Goal: Task Accomplishment & Management: Manage account settings

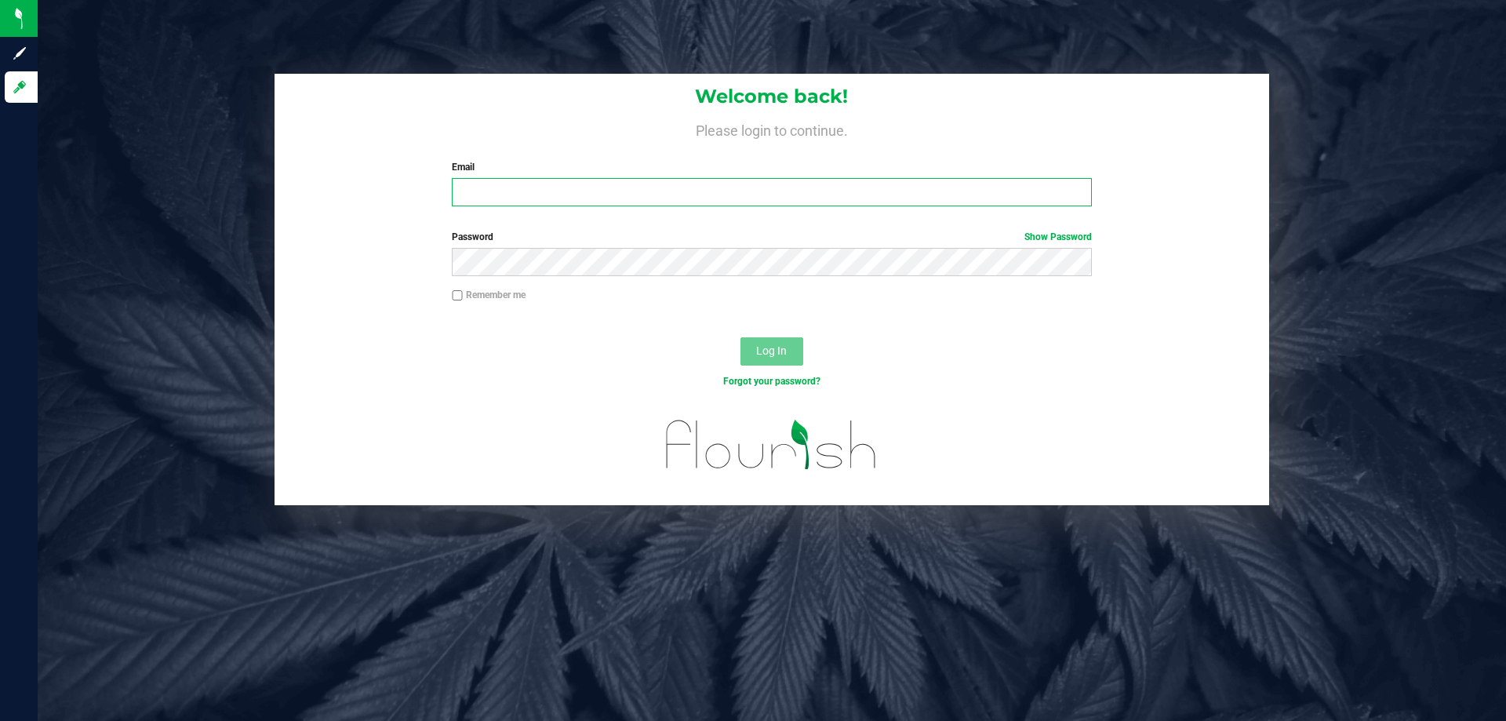
click at [491, 204] on input "Email" at bounding box center [771, 192] width 639 height 28
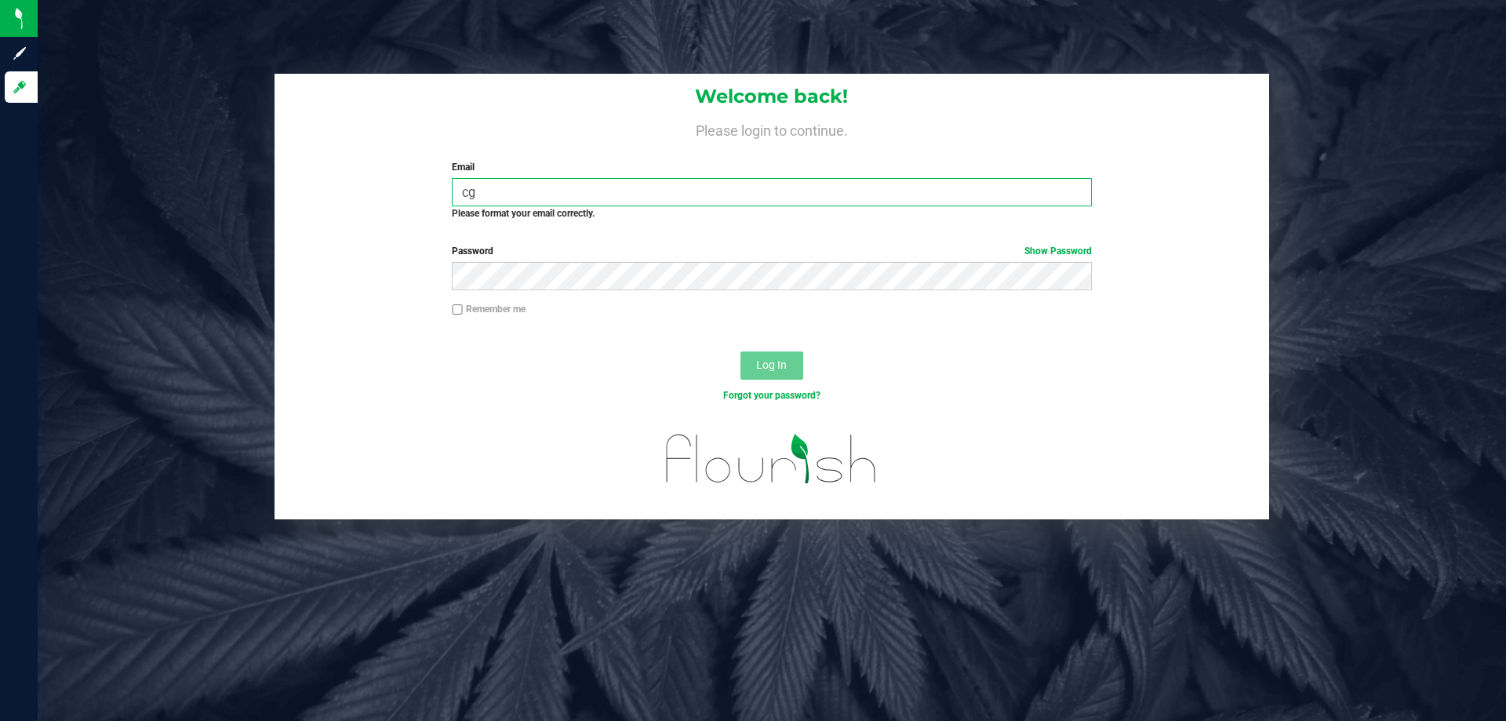
type input "c"
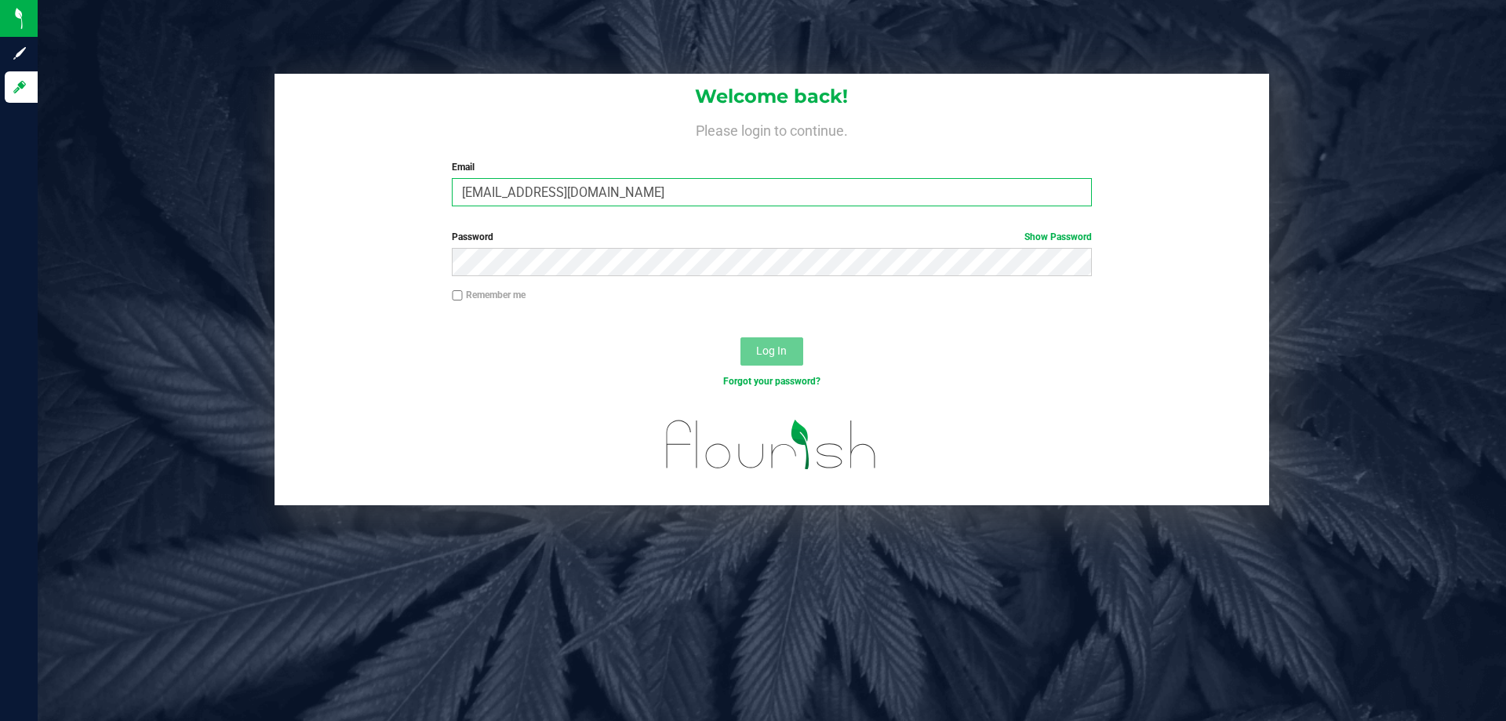
type input "[EMAIL_ADDRESS][DOMAIN_NAME]"
click at [741, 337] on button "Log In" at bounding box center [772, 351] width 63 height 28
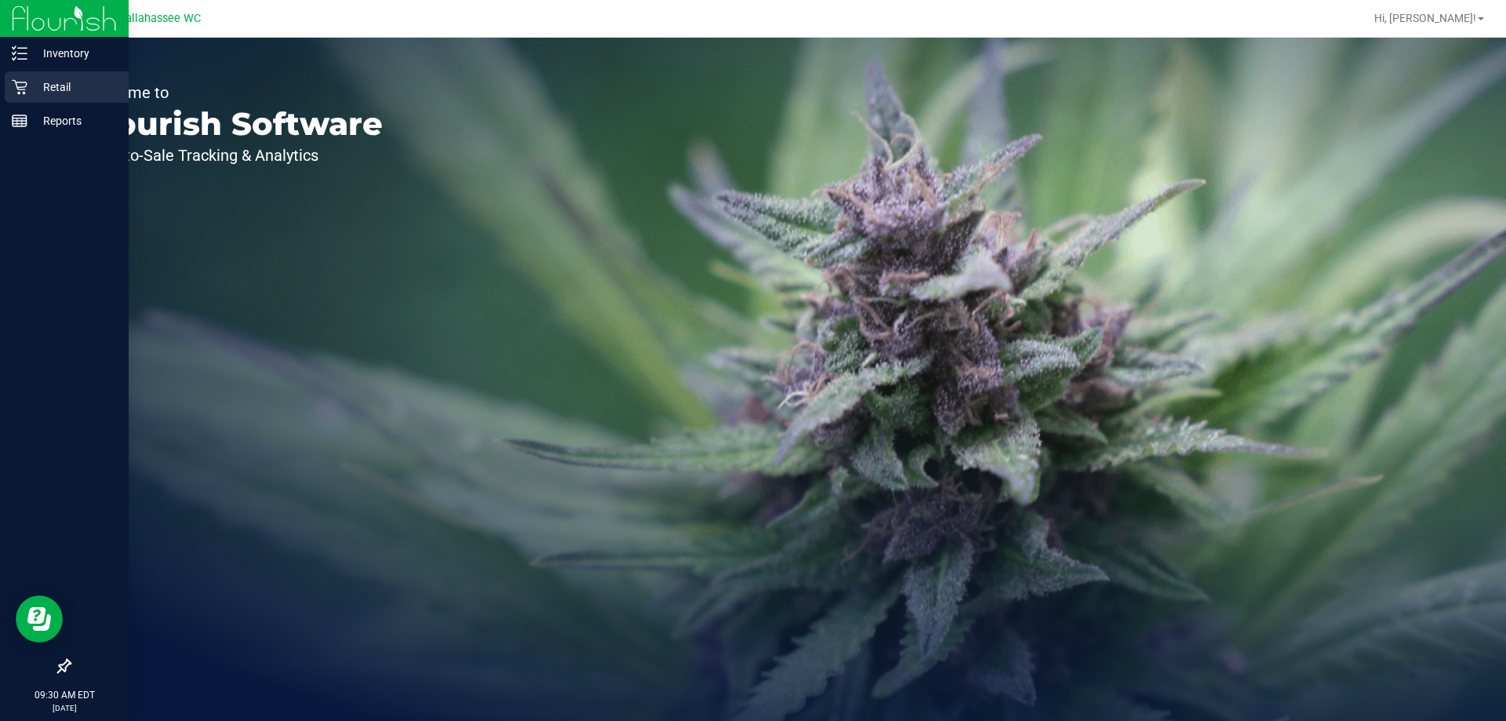
click at [48, 97] on div "Retail" at bounding box center [67, 86] width 124 height 31
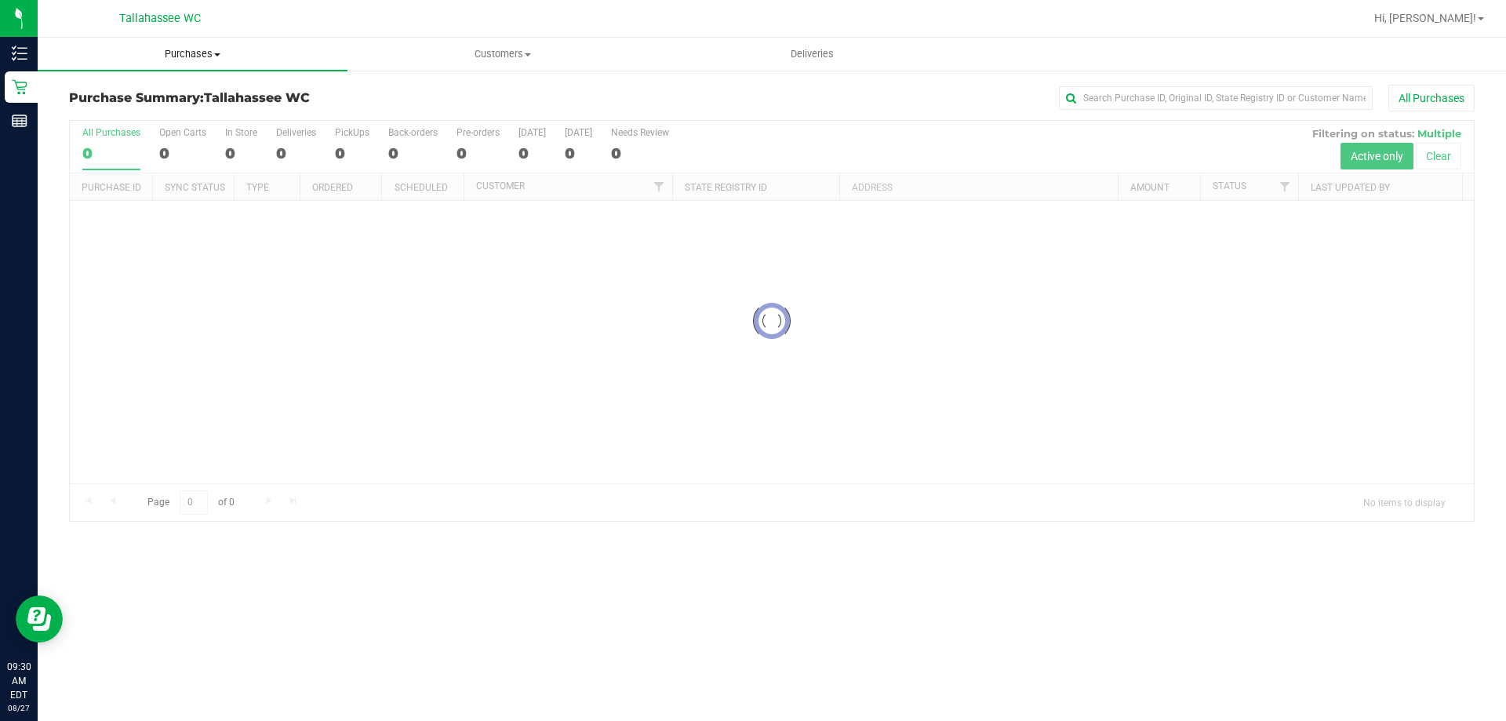
drag, startPoint x: 218, startPoint y: 54, endPoint x: 209, endPoint y: 54, distance: 9.4
click at [218, 53] on span at bounding box center [217, 54] width 6 height 3
click at [78, 112] on span "Fulfillment" at bounding box center [86, 113] width 97 height 13
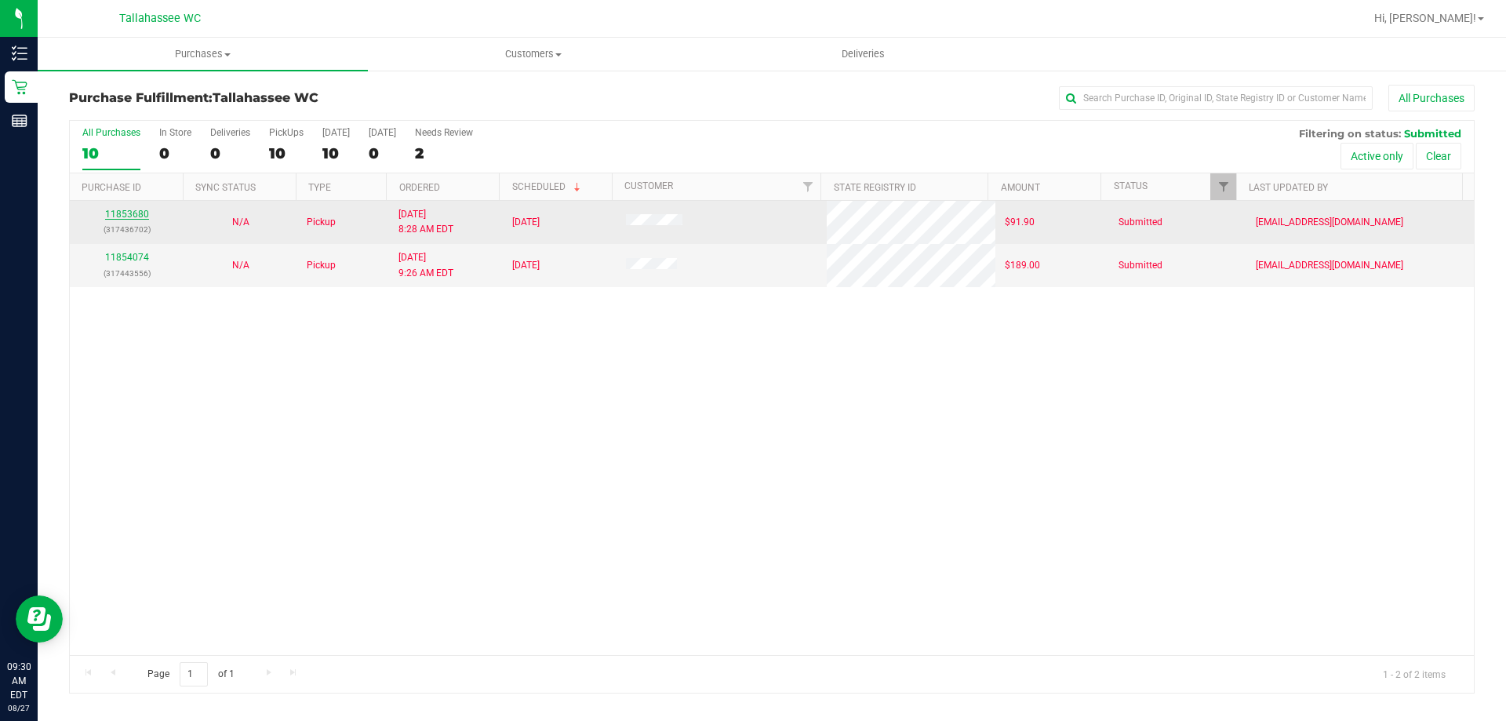
click at [115, 213] on link "11853680" at bounding box center [127, 214] width 44 height 11
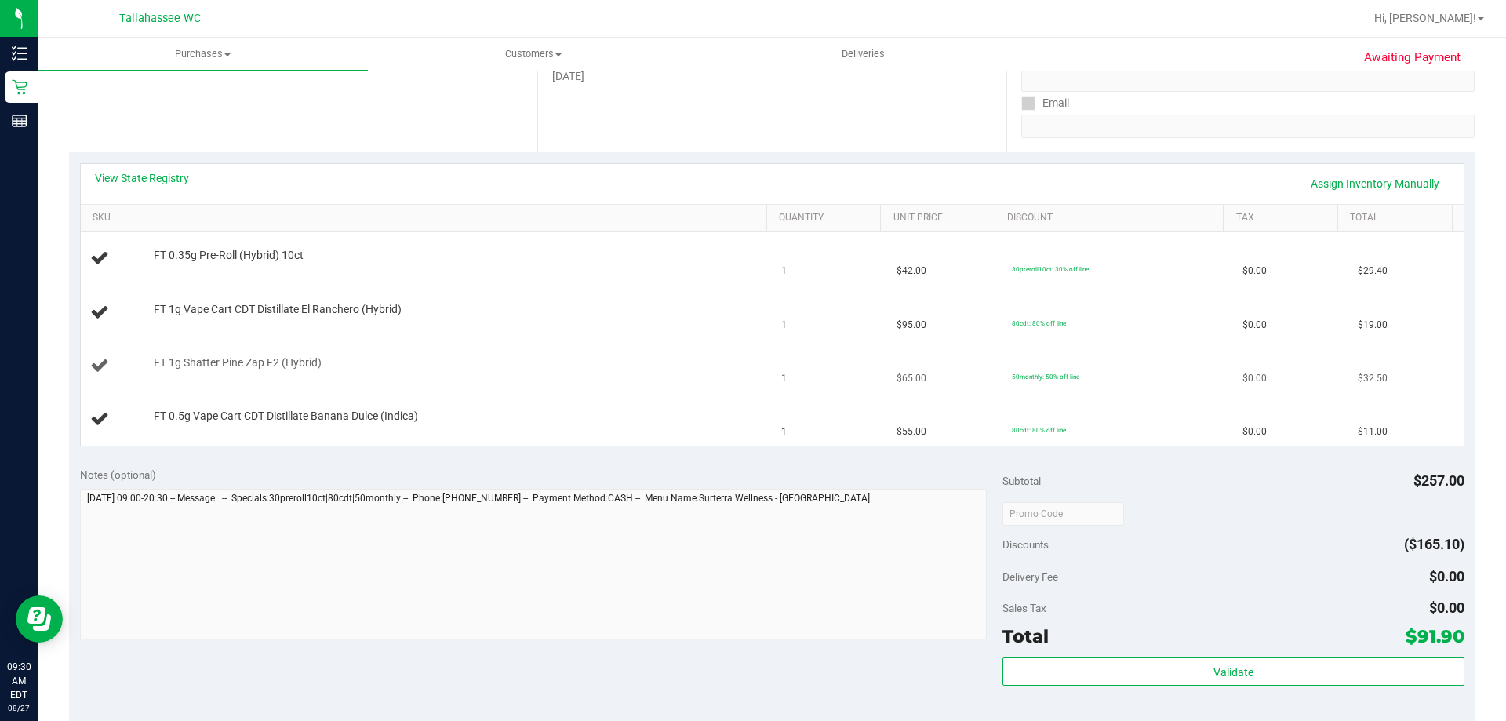
scroll to position [235, 0]
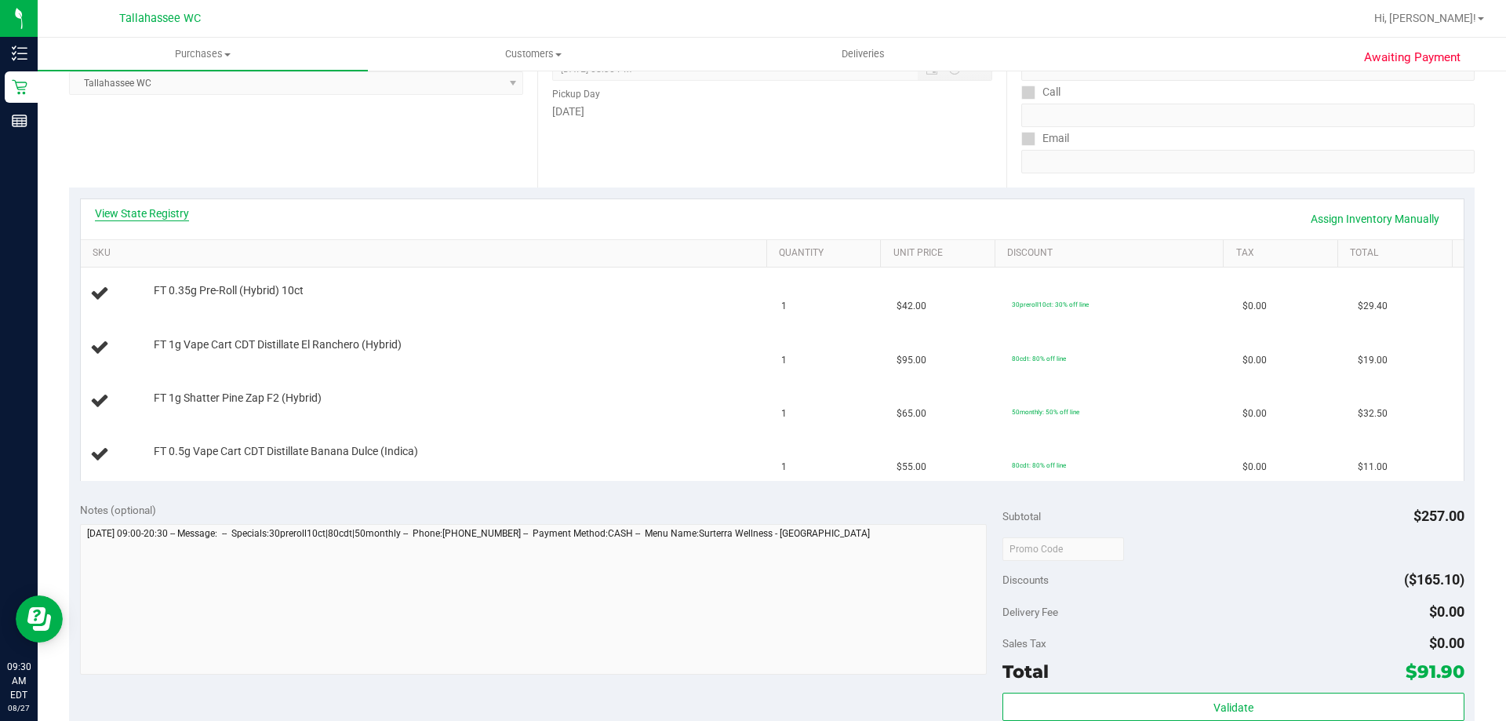
click at [151, 209] on link "View State Registry" at bounding box center [142, 214] width 94 height 16
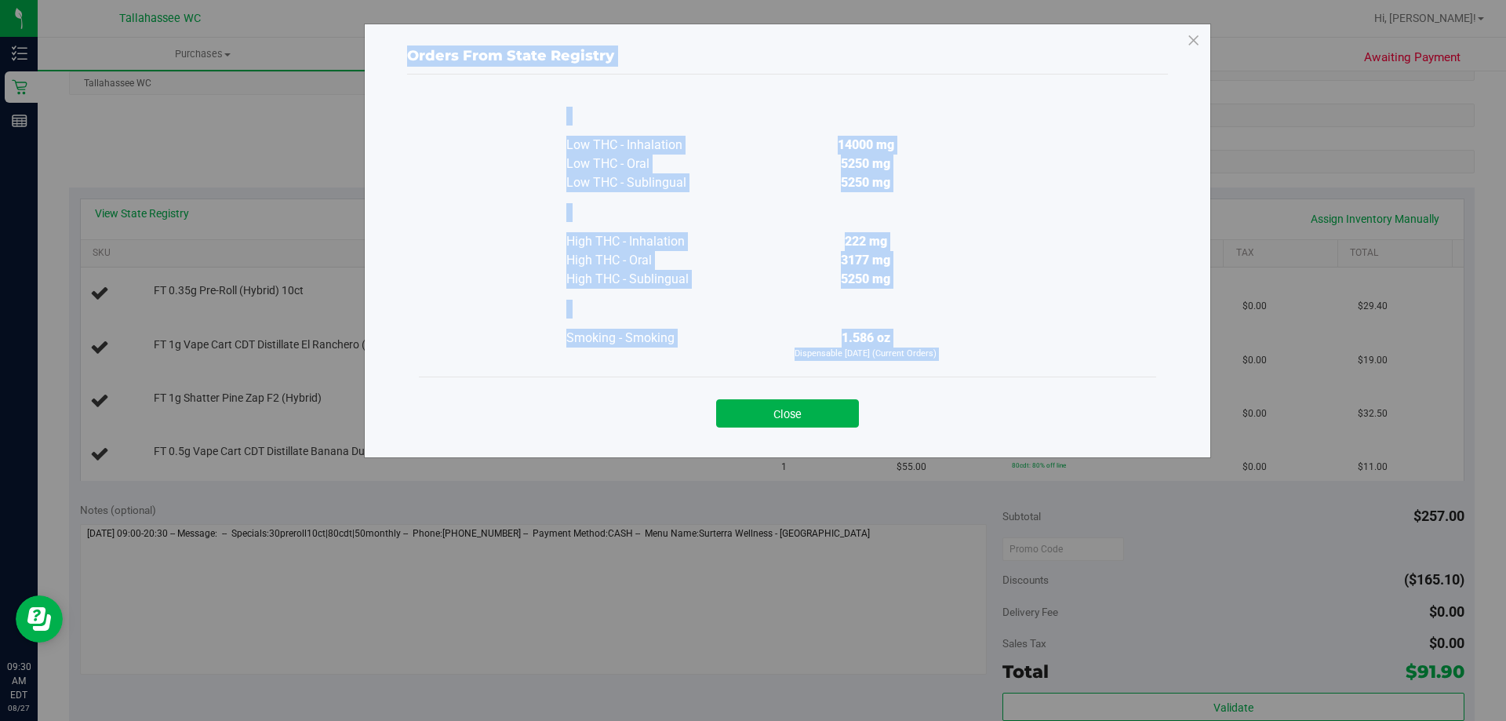
drag, startPoint x: 1188, startPoint y: 35, endPoint x: 928, endPoint y: 385, distance: 435.7
click at [928, 385] on state-registry-validation-modal "Orders From State Registry Low THC - Inhalation 14000 mg" at bounding box center [787, 237] width 761 height 412
click at [989, 301] on div at bounding box center [866, 309] width 286 height 40
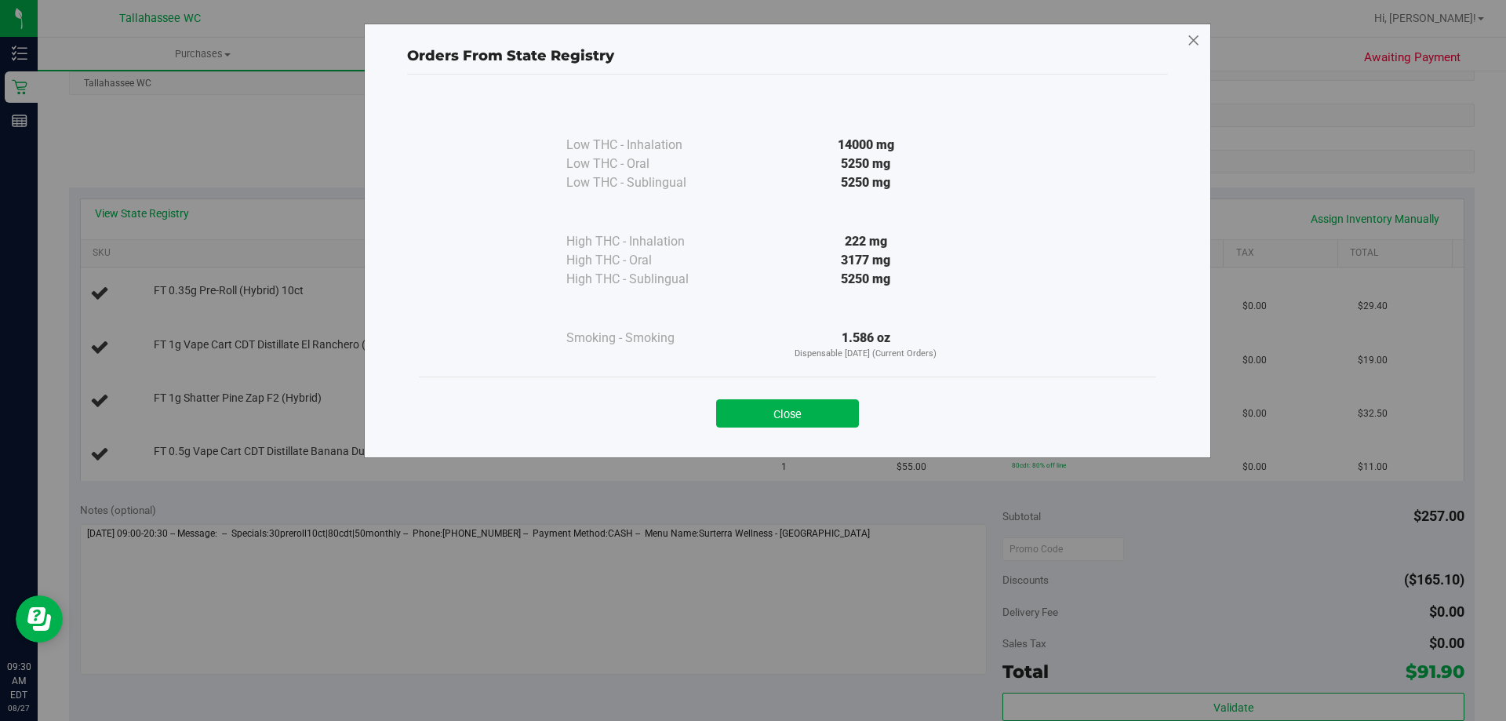
click at [1189, 38] on icon at bounding box center [1194, 40] width 14 height 25
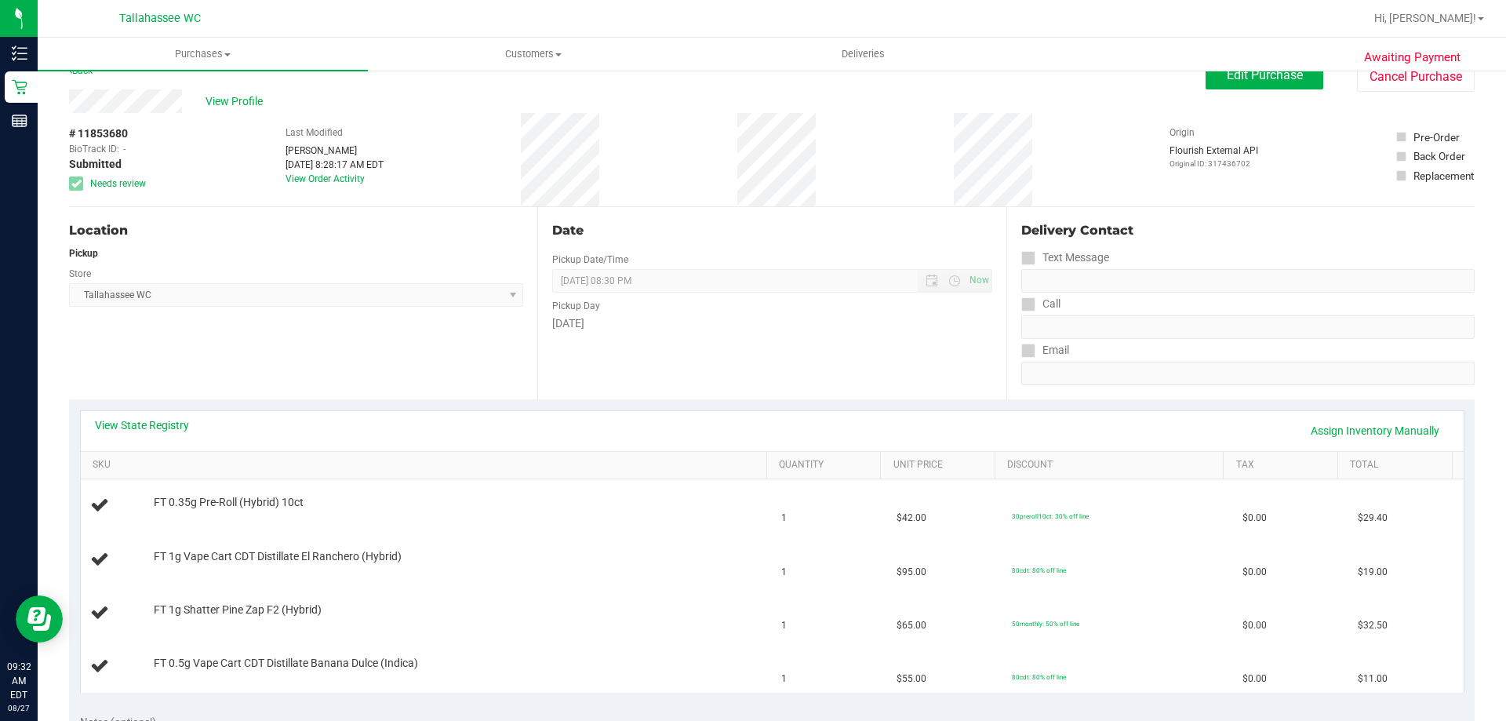
scroll to position [0, 0]
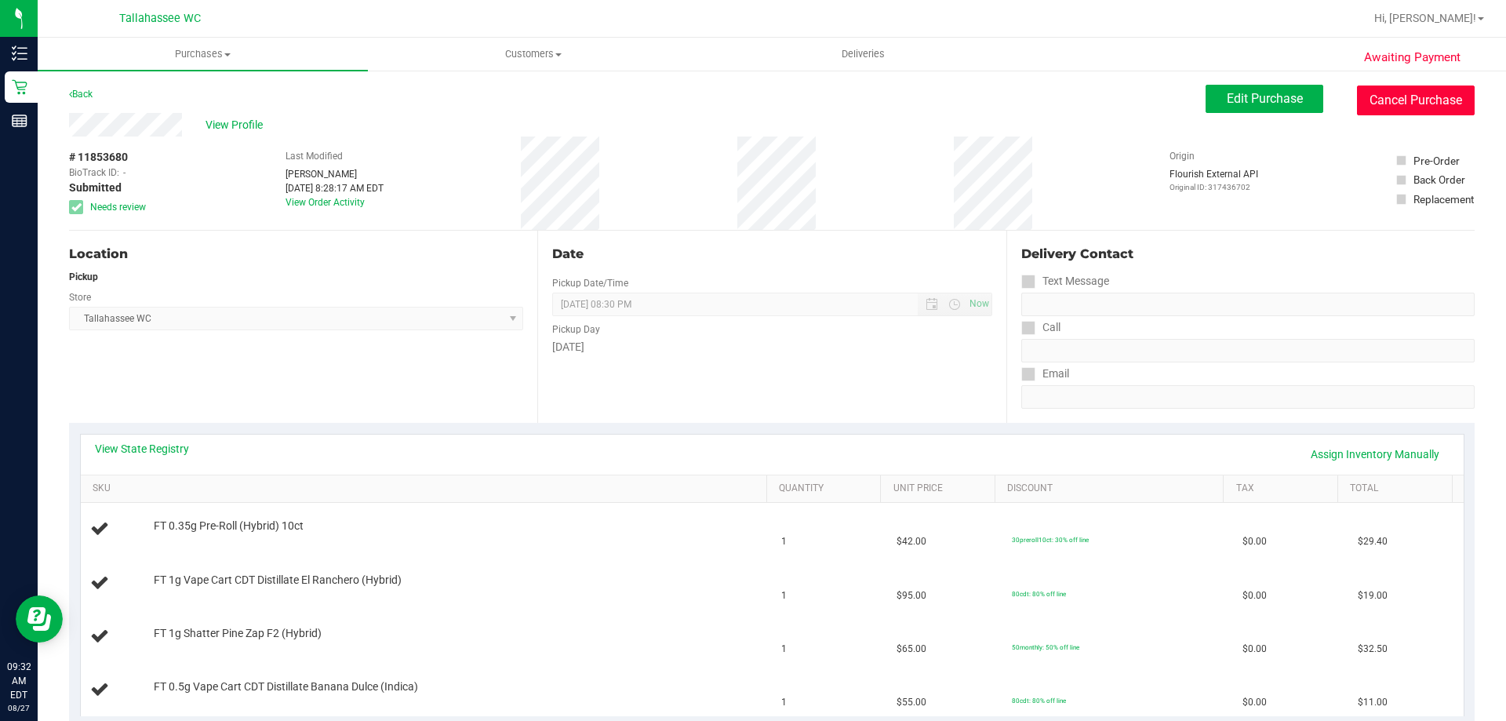
click at [1429, 96] on button "Cancel Purchase" at bounding box center [1416, 101] width 118 height 30
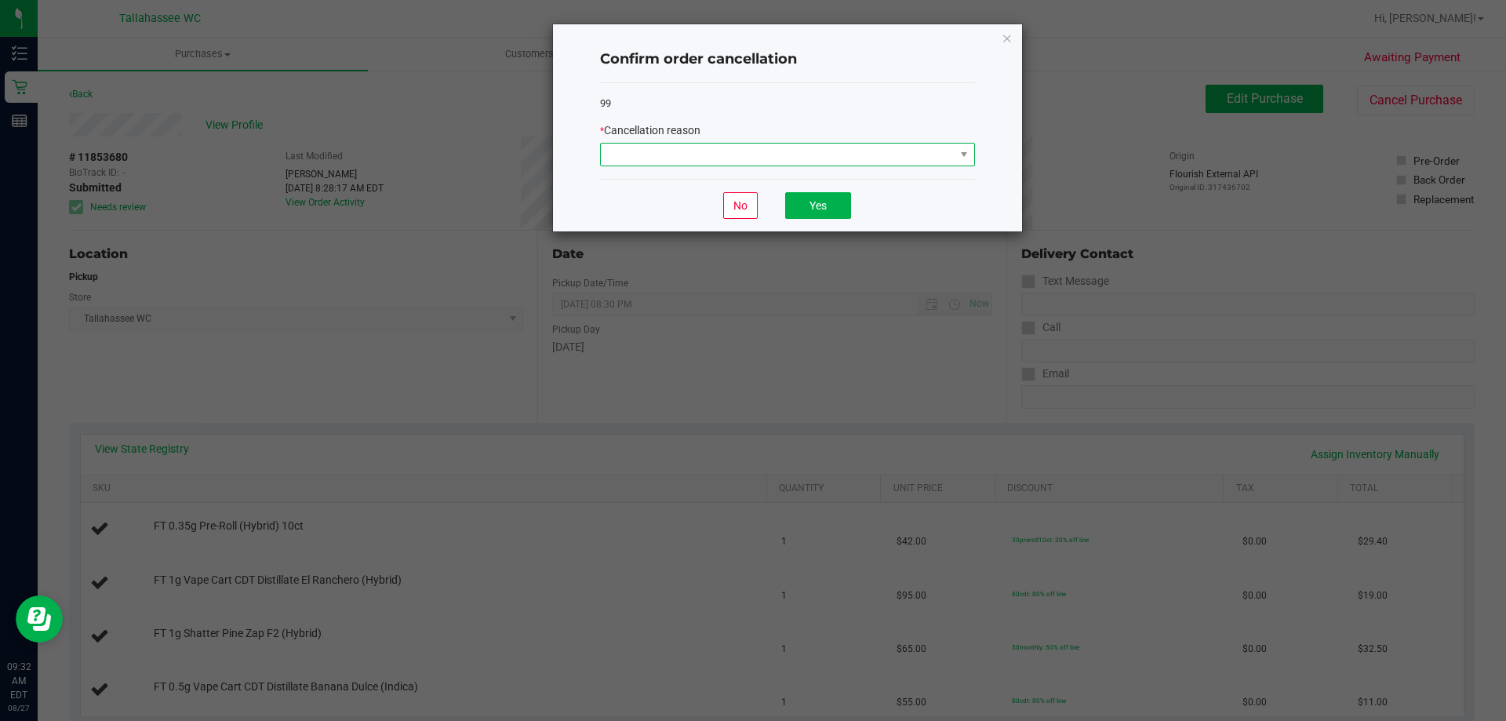
click at [742, 154] on span at bounding box center [778, 155] width 354 height 22
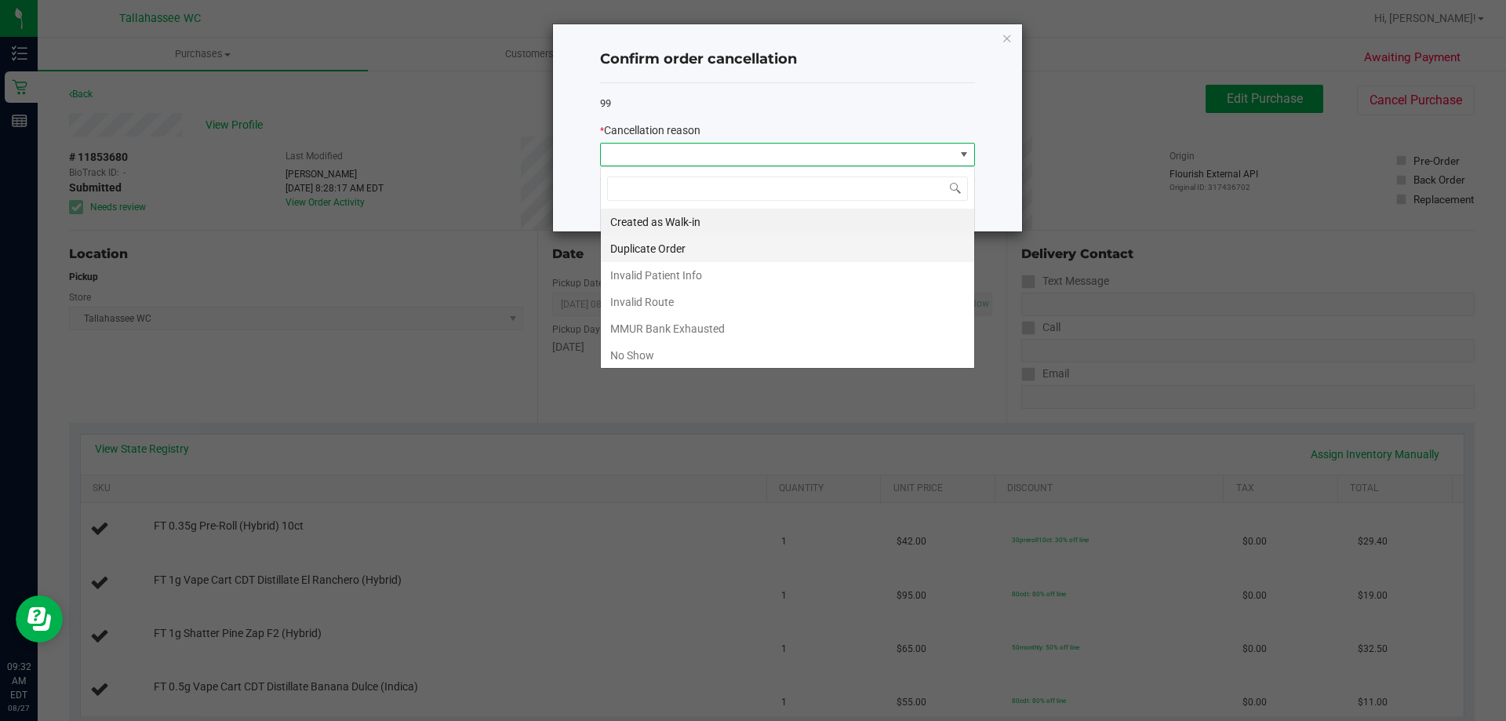
scroll to position [24, 375]
click at [658, 297] on li "Invalid Route" at bounding box center [787, 302] width 373 height 27
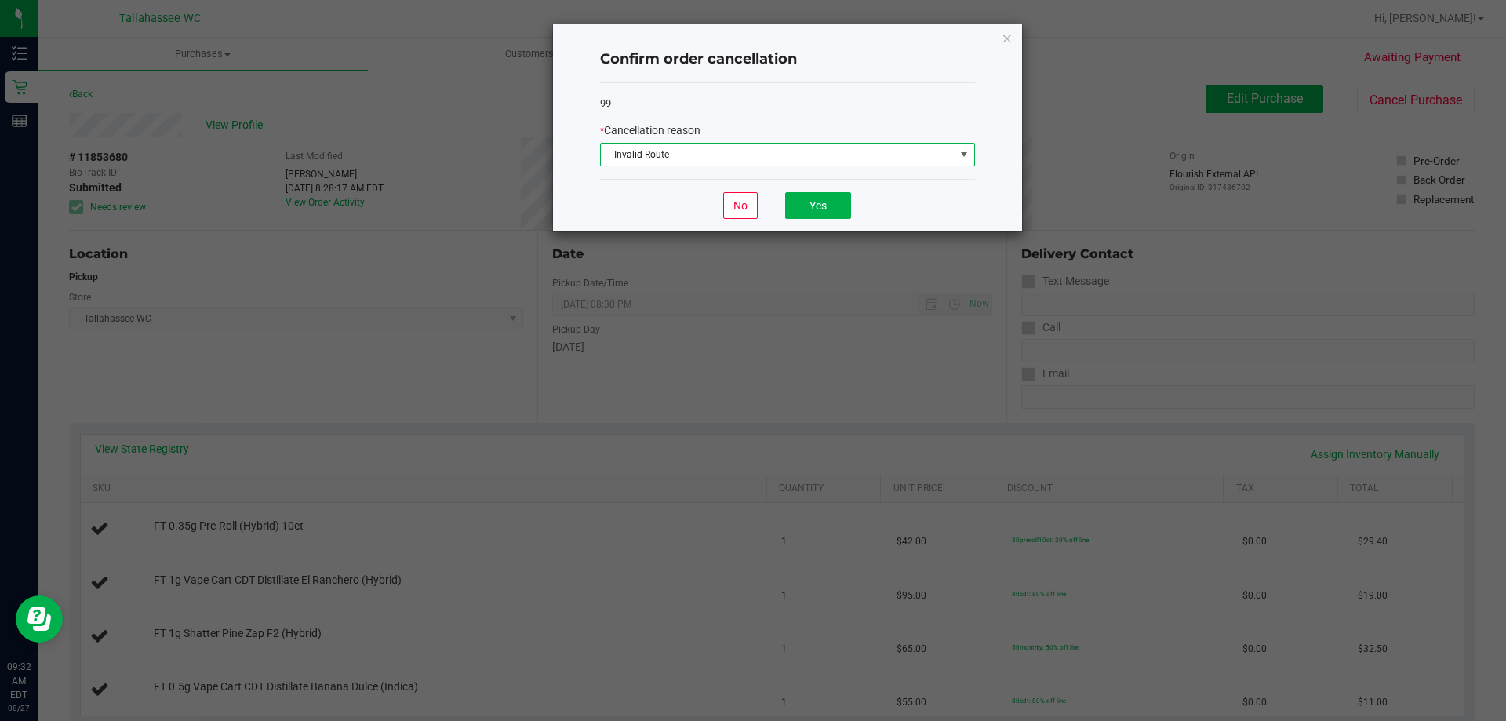
click at [852, 206] on div "No Yes" at bounding box center [787, 205] width 375 height 53
click at [839, 212] on button "Yes" at bounding box center [818, 205] width 66 height 27
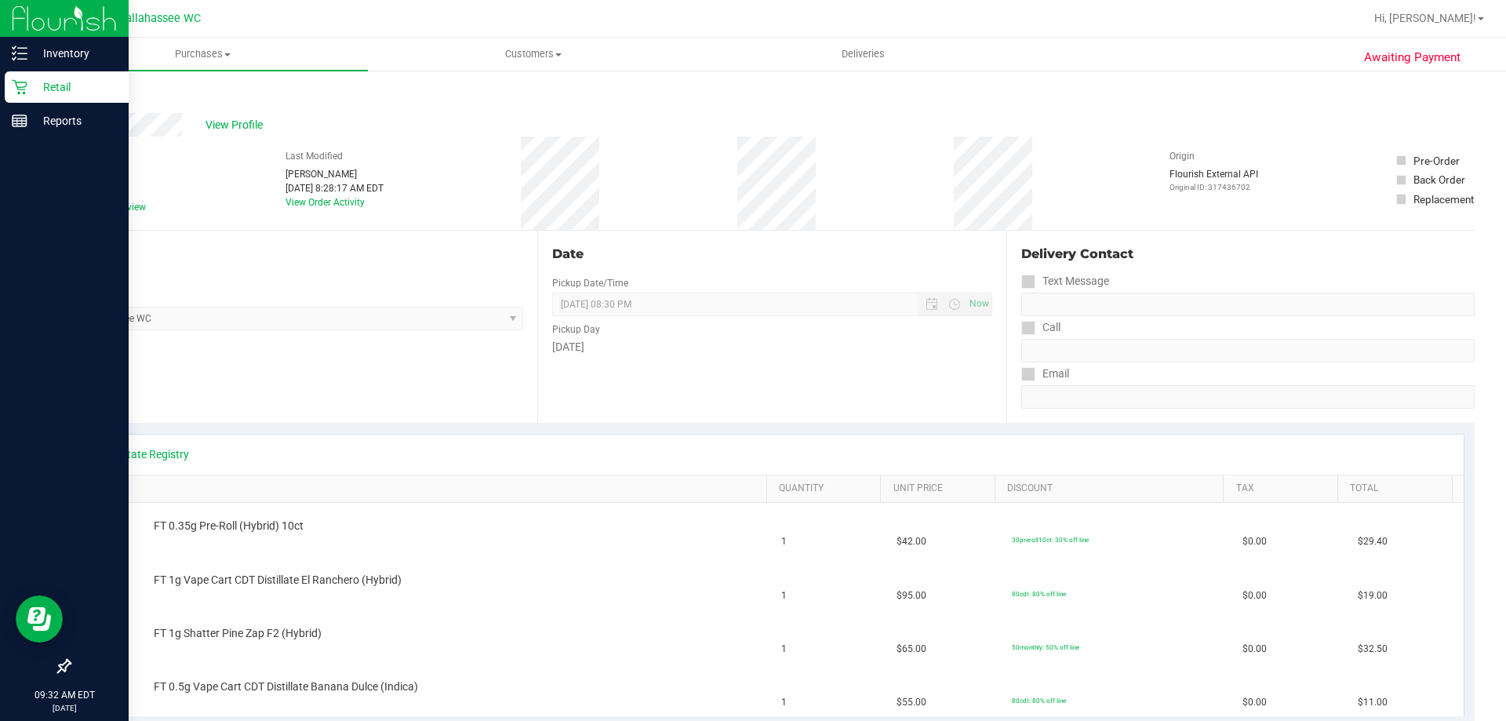
drag, startPoint x: 9, startPoint y: 95, endPoint x: 124, endPoint y: 90, distance: 115.4
click at [9, 94] on div "Retail" at bounding box center [67, 86] width 124 height 31
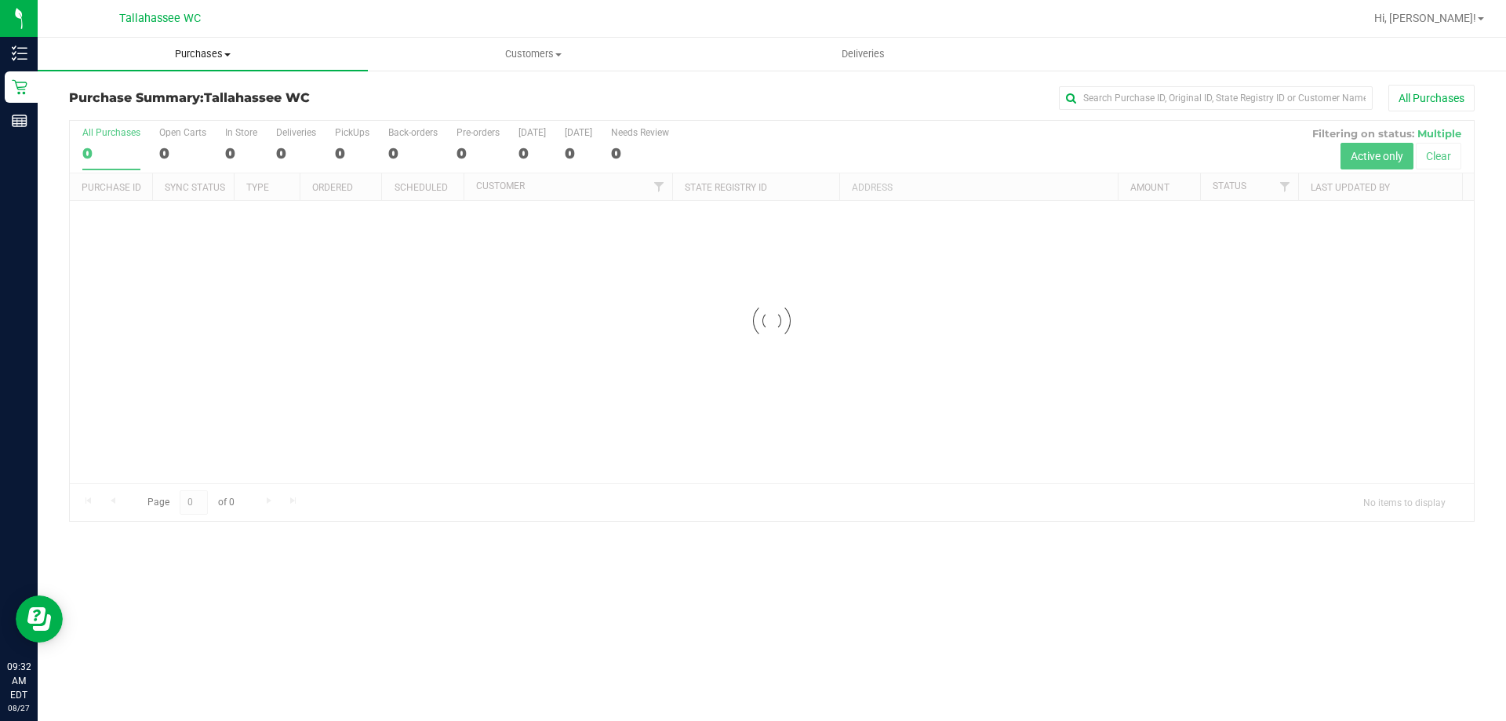
click at [195, 49] on span "Purchases" at bounding box center [203, 54] width 330 height 14
click at [100, 107] on span "Fulfillment" at bounding box center [86, 113] width 97 height 13
